Goal: Task Accomplishment & Management: Use online tool/utility

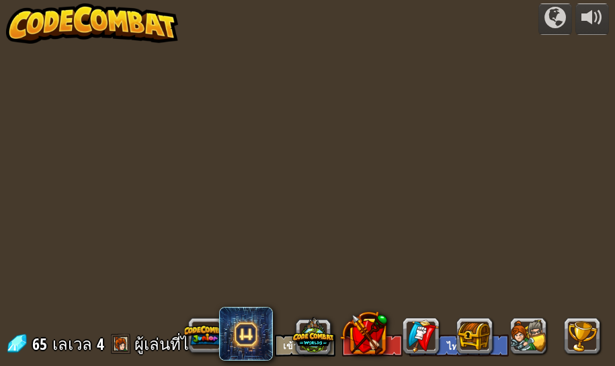
select select "th"
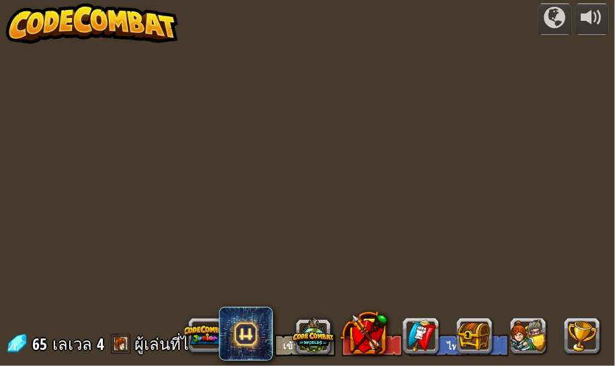
select select "th"
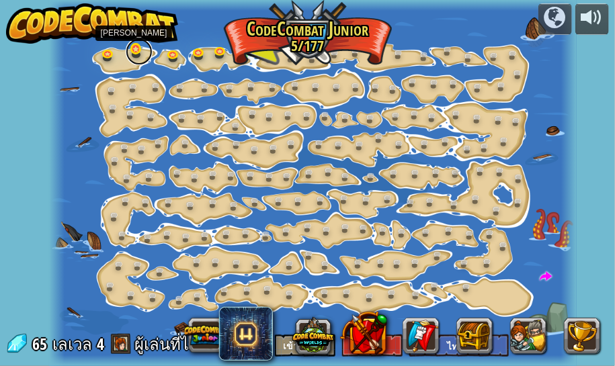
click at [130, 51] on link at bounding box center [139, 51] width 27 height 27
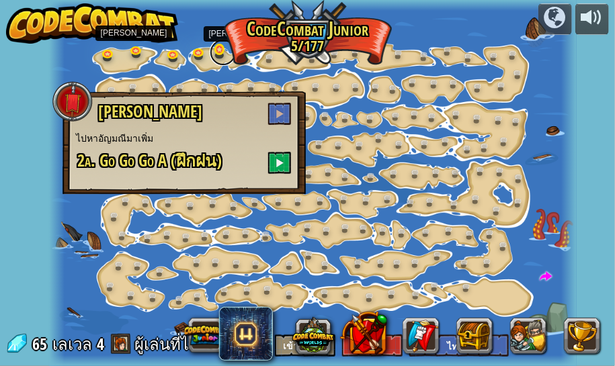
click at [229, 56] on link at bounding box center [223, 52] width 27 height 27
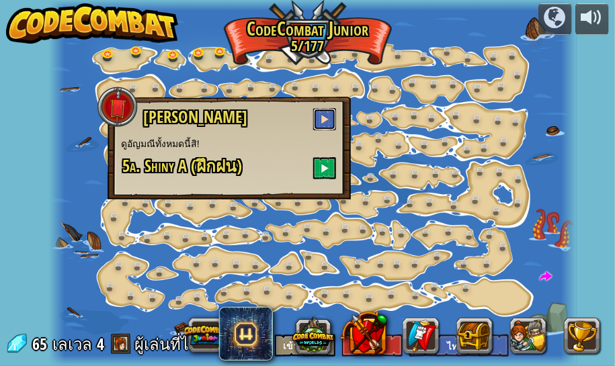
click at [327, 115] on span at bounding box center [324, 118] width 9 height 9
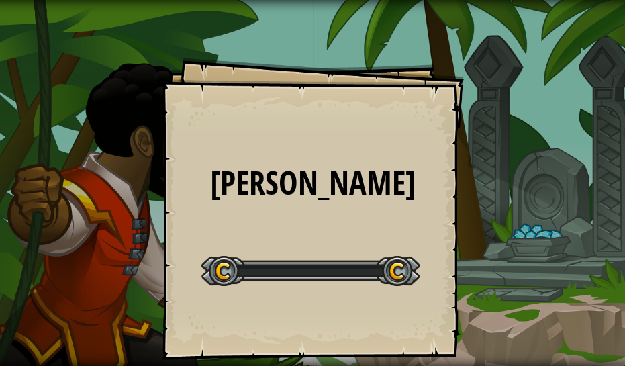
click at [328, 161] on div "แวววับ Goals Start Level เกิดข้อผิดพลาดในการโหลดจากเซิร์ฟเวอร์ ลองรีเฟรชหน้า ต้…" at bounding box center [313, 209] width 302 height 302
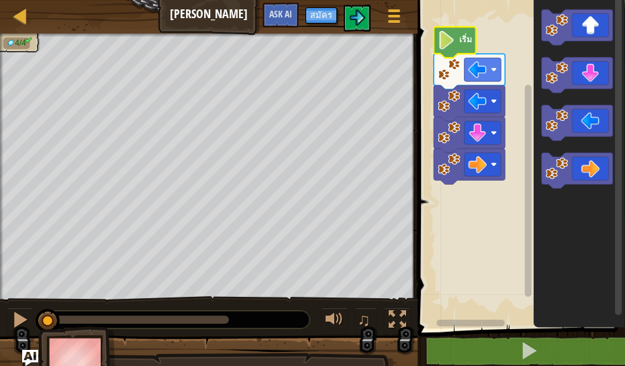
click at [458, 42] on icon "พื้นที่ทำงาน Blockly" at bounding box center [455, 42] width 42 height 31
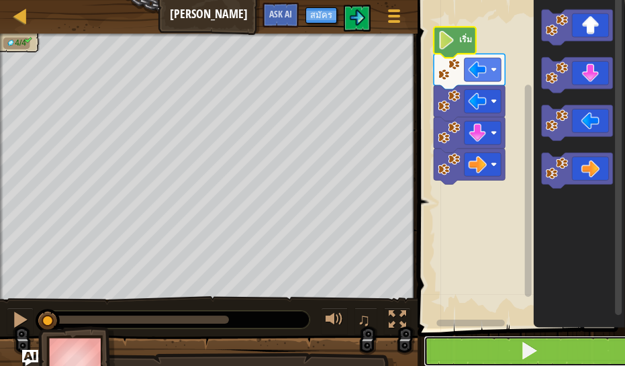
click at [547, 339] on button at bounding box center [530, 351] width 212 height 31
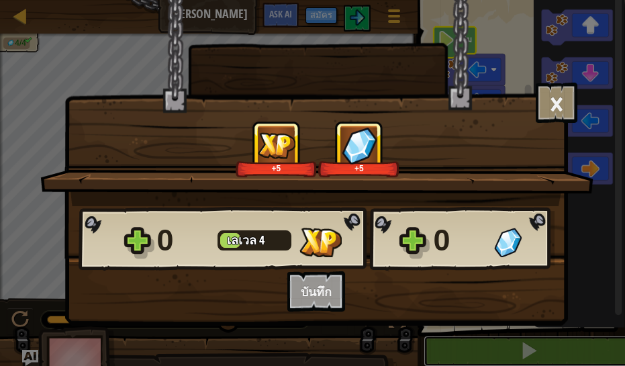
scroll to position [1, 0]
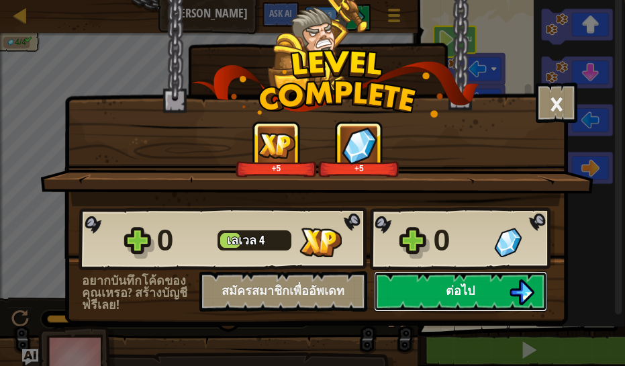
click at [490, 286] on button "ต่อไป" at bounding box center [460, 291] width 173 height 40
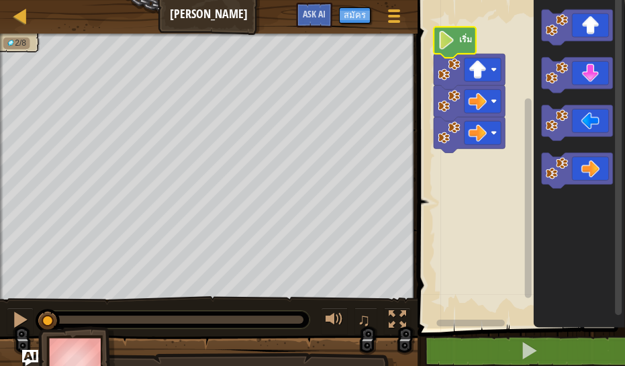
click at [447, 33] on image "พื้นที่ทำงาน Blockly" at bounding box center [446, 40] width 17 height 18
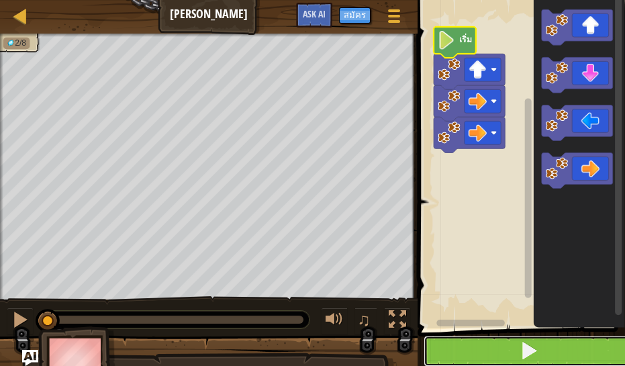
click at [578, 351] on button at bounding box center [530, 351] width 212 height 31
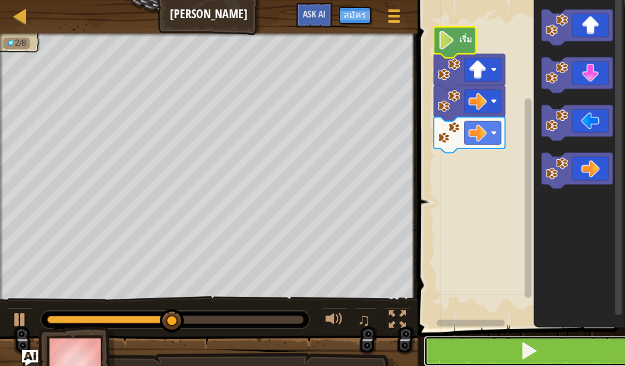
click at [580, 358] on button at bounding box center [530, 351] width 212 height 31
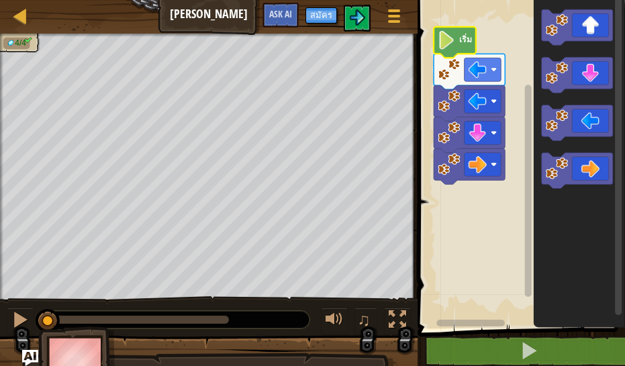
click at [460, 42] on text "เริ่ม" at bounding box center [465, 39] width 13 height 12
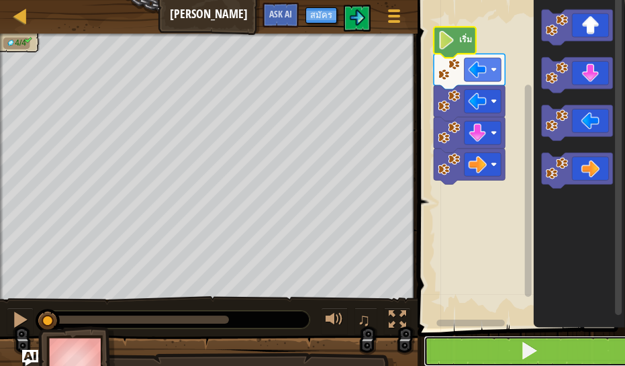
click at [587, 342] on button at bounding box center [530, 351] width 212 height 31
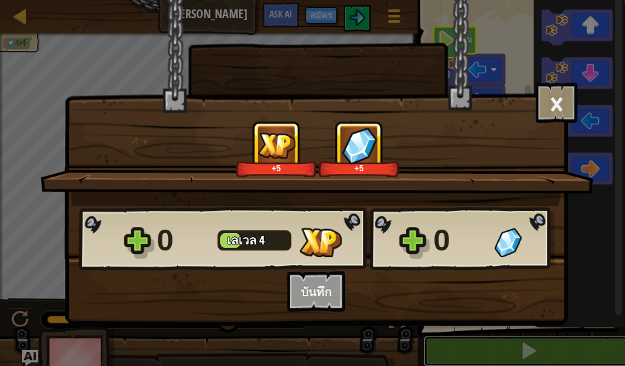
scroll to position [1, 0]
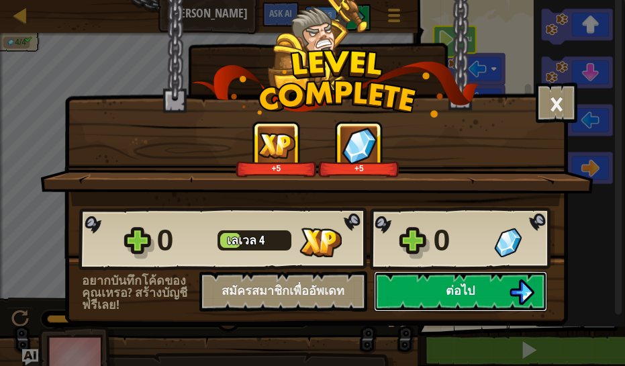
click at [484, 286] on button "ต่อไป" at bounding box center [460, 291] width 173 height 40
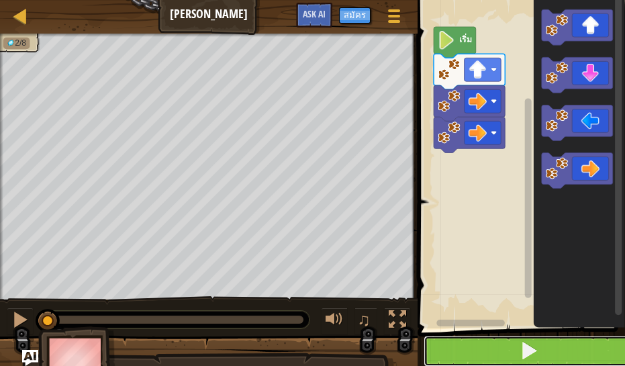
drag, startPoint x: 482, startPoint y: 341, endPoint x: 488, endPoint y: 364, distance: 24.3
click at [488, 364] on button at bounding box center [530, 351] width 212 height 31
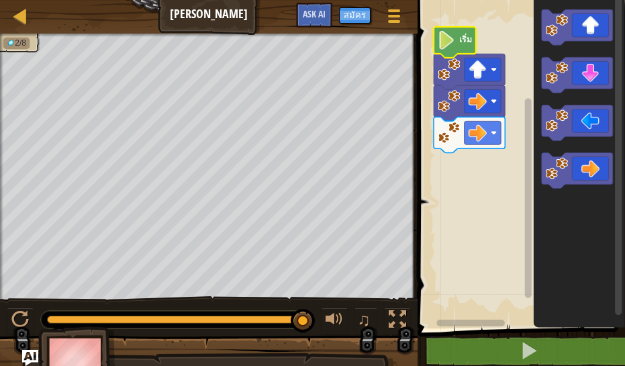
click at [444, 48] on image "พื้นที่ทำงาน Blockly" at bounding box center [446, 40] width 17 height 18
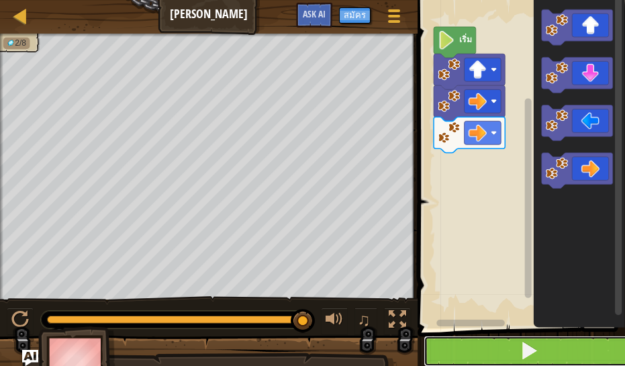
click at [537, 337] on button at bounding box center [530, 351] width 212 height 31
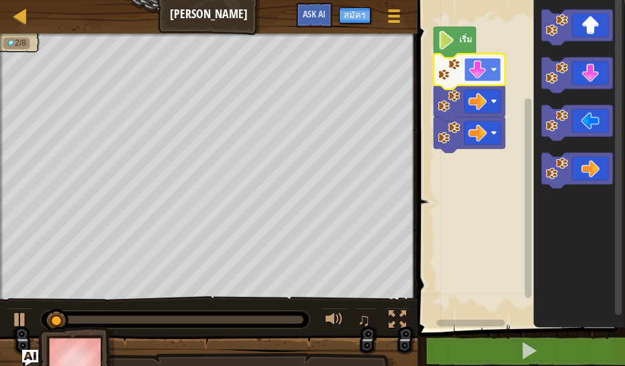
click at [482, 77] on image "พื้นที่ทำงาน Blockly" at bounding box center [477, 69] width 18 height 18
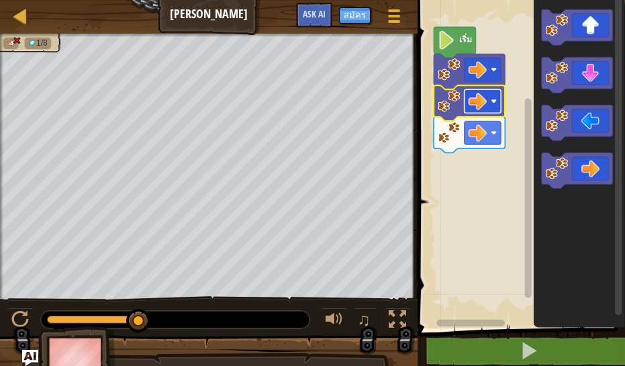
click at [467, 105] on rect "พื้นที่ทำงาน Blockly" at bounding box center [482, 101] width 37 height 24
click at [443, 68] on image "พื้นที่ทำงาน Blockly" at bounding box center [449, 69] width 22 height 22
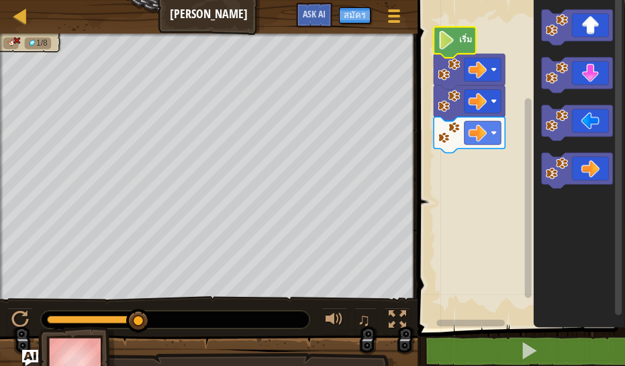
click at [463, 37] on text "เริ่ม" at bounding box center [465, 39] width 13 height 12
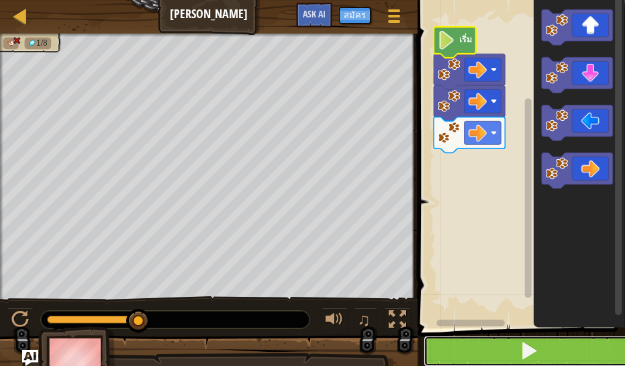
click at [531, 349] on span at bounding box center [529, 350] width 19 height 19
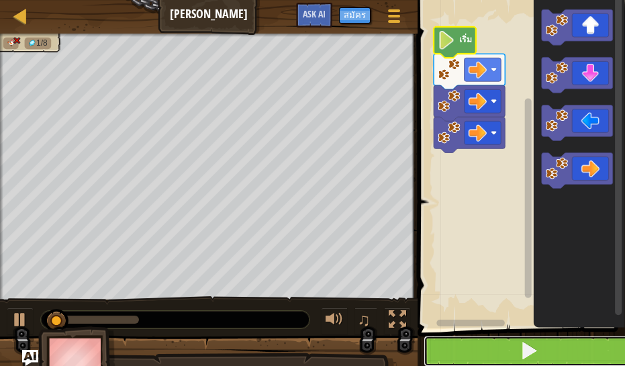
click at [531, 349] on span at bounding box center [529, 350] width 19 height 19
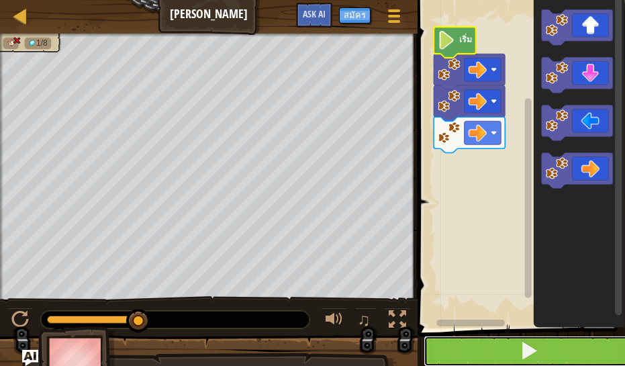
click at [508, 345] on button at bounding box center [530, 351] width 212 height 31
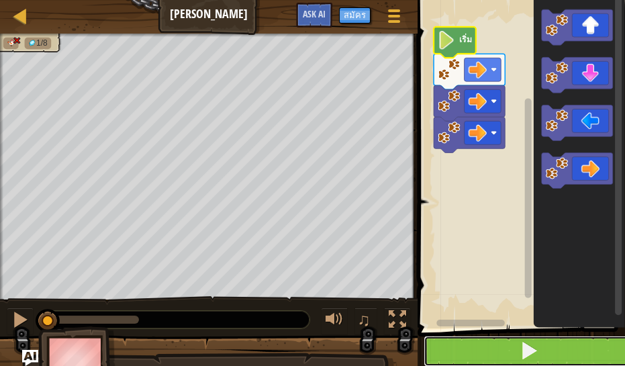
click at [508, 345] on button at bounding box center [530, 351] width 212 height 31
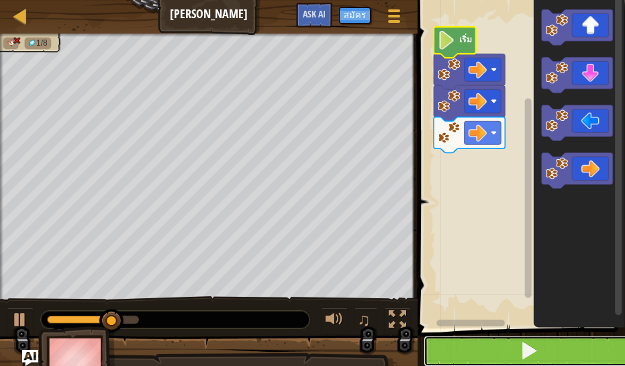
click at [519, 349] on button at bounding box center [530, 351] width 212 height 31
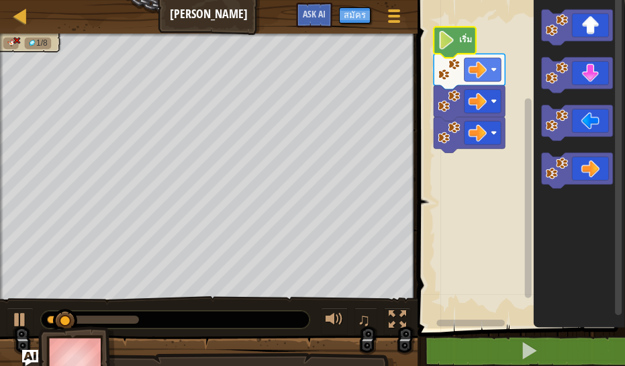
click at [478, 240] on rect "พื้นที่ทำงาน Blockly" at bounding box center [520, 160] width 212 height 335
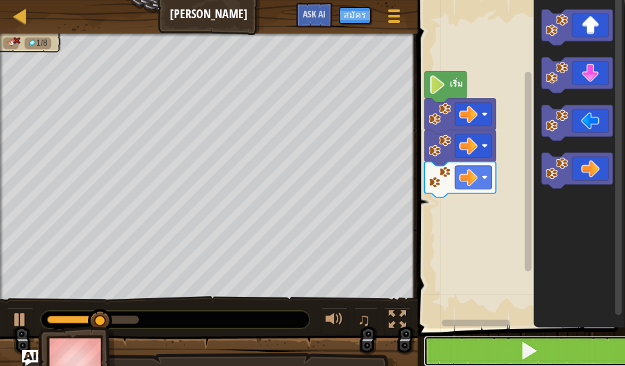
click at [471, 346] on button at bounding box center [530, 351] width 212 height 31
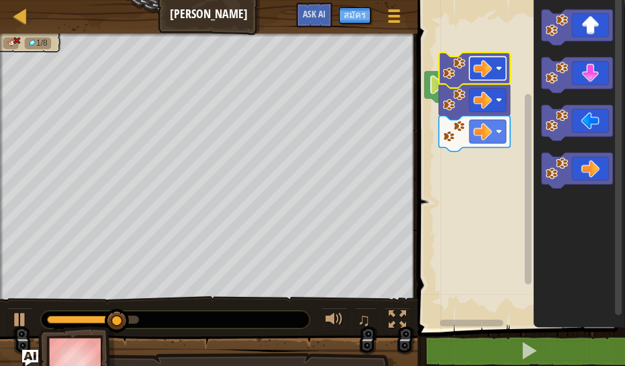
click at [478, 37] on rect "พื้นที่ทำงาน Blockly" at bounding box center [520, 160] width 212 height 335
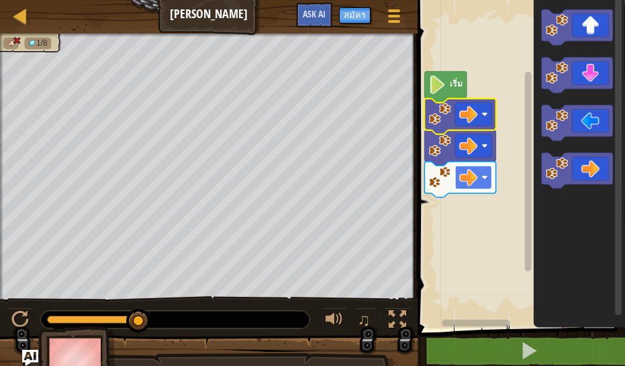
click at [465, 178] on image "พื้นที่ทำงาน Blockly" at bounding box center [468, 178] width 18 height 18
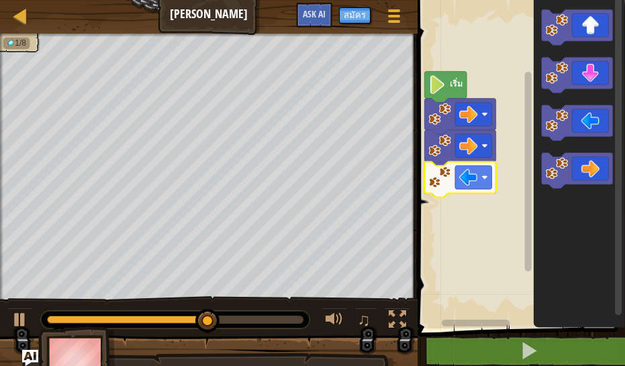
click at [453, 91] on icon "พื้นที่ทำงาน Blockly" at bounding box center [445, 86] width 42 height 31
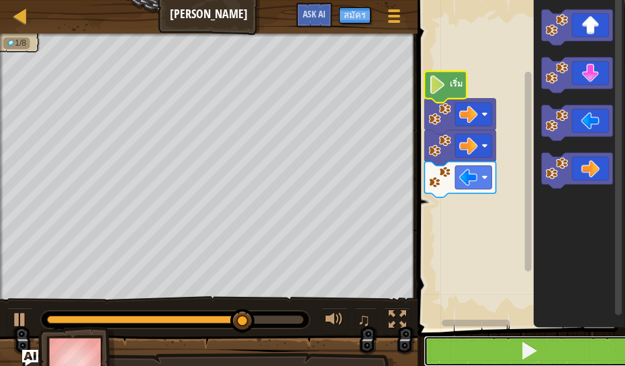
click at [557, 353] on button at bounding box center [530, 351] width 212 height 31
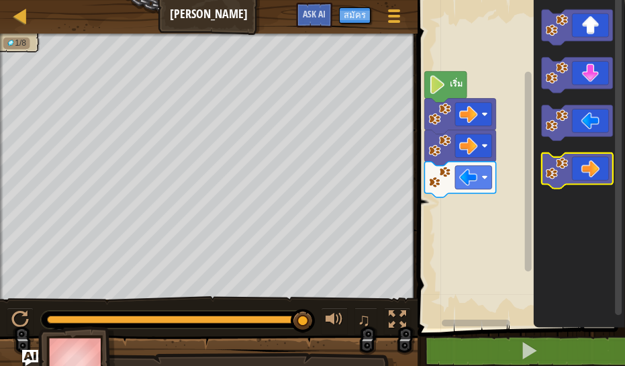
click at [588, 177] on icon "พื้นที่ทำงาน Blockly" at bounding box center [577, 171] width 71 height 36
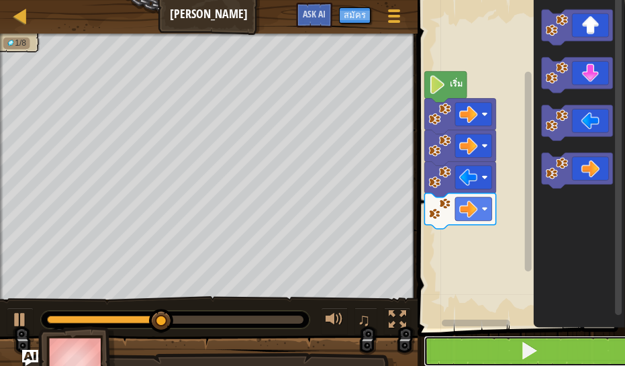
click at [547, 346] on button at bounding box center [530, 351] width 212 height 31
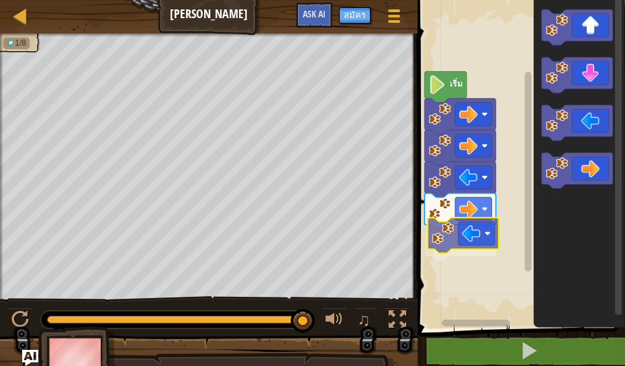
click at [481, 238] on div "เริ่ม" at bounding box center [520, 160] width 212 height 335
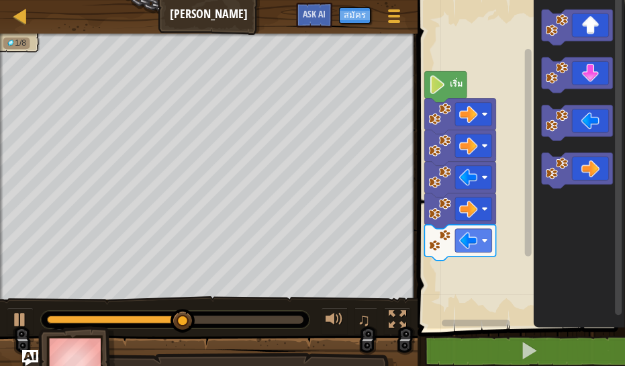
click at [540, 195] on icon "พื้นที่ทำงาน Blockly" at bounding box center [578, 160] width 91 height 335
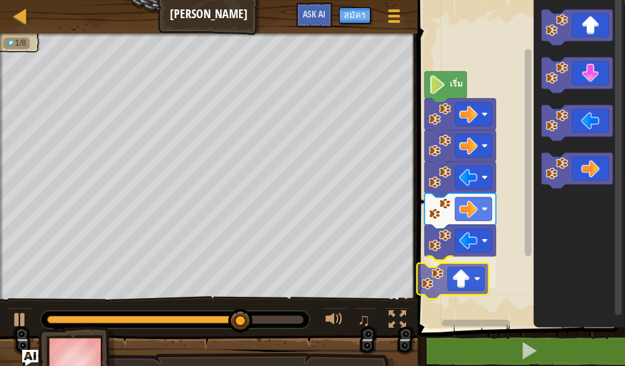
click at [486, 267] on div "เริ่ม" at bounding box center [520, 160] width 212 height 335
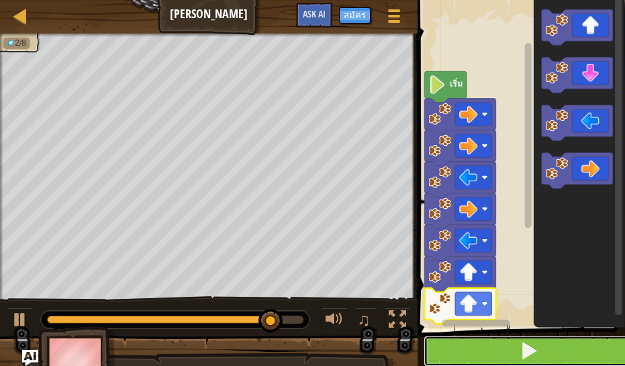
click at [503, 344] on button at bounding box center [530, 351] width 212 height 31
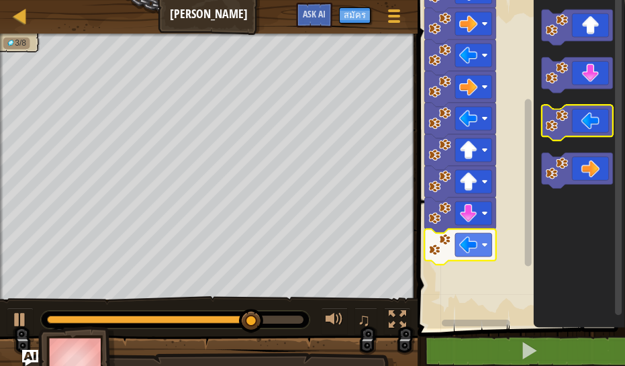
click at [572, 135] on icon "พื้นที่ทำงาน Blockly" at bounding box center [577, 123] width 71 height 36
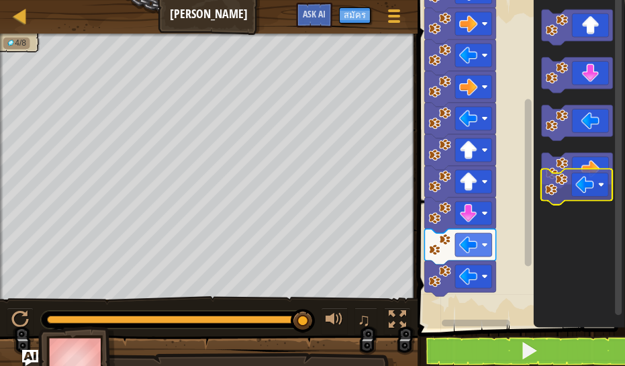
click at [572, 197] on icon "พื้นที่ทำงาน Blockly" at bounding box center [578, 160] width 91 height 335
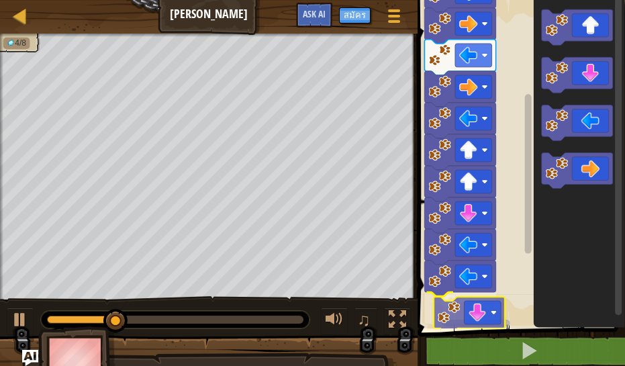
click at [490, 322] on div "เริ่ม" at bounding box center [520, 160] width 212 height 335
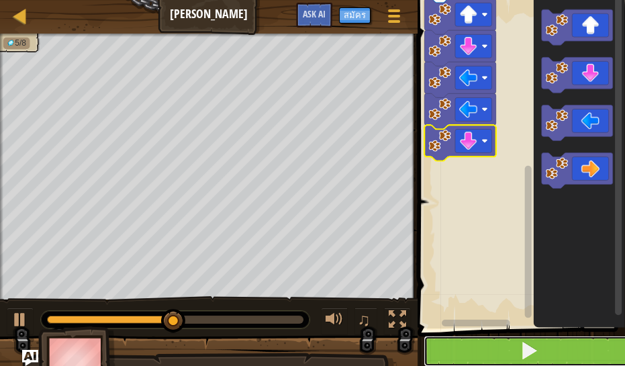
click at [543, 353] on button at bounding box center [530, 351] width 212 height 31
click at [551, 341] on button at bounding box center [530, 351] width 212 height 31
click at [551, 340] on button at bounding box center [530, 351] width 212 height 31
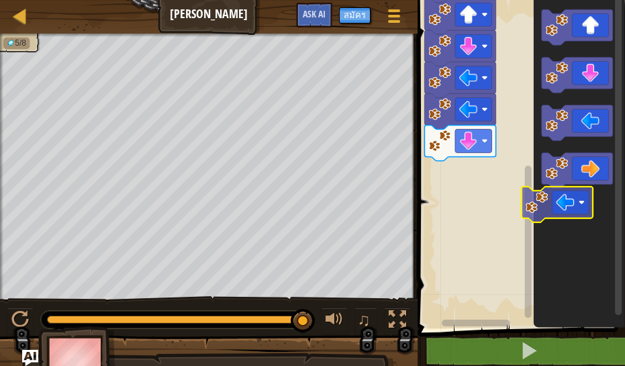
click at [532, 236] on div "เริ่ม" at bounding box center [520, 160] width 212 height 335
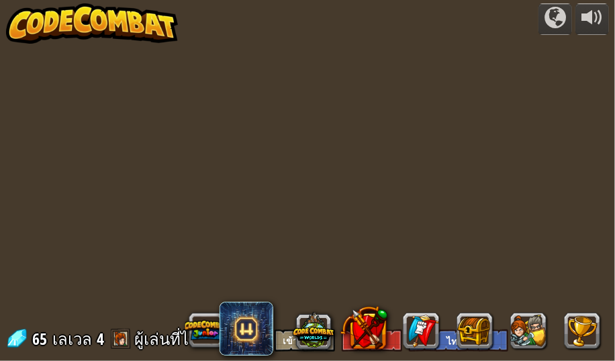
select select "th"
